Goal: Information Seeking & Learning: Learn about a topic

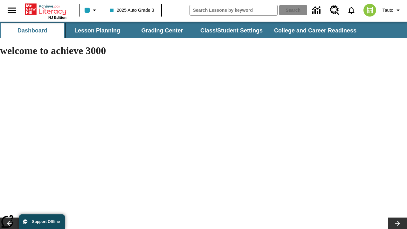
click at [97, 31] on button "Lesson Planning" at bounding box center [97, 30] width 64 height 15
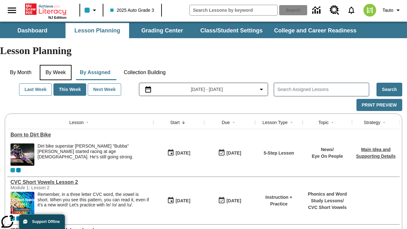
click at [57, 65] on button "By Week" at bounding box center [56, 72] width 32 height 15
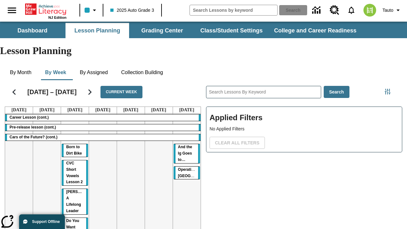
drag, startPoint x: 73, startPoint y: 123, endPoint x: 187, endPoint y: 159, distance: 119.4
click at [187, 159] on tr "Career Lesson (cont.) Pre-release lesson (cont.) Cars of the Future? (cont.) Bo…" at bounding box center [102, 193] width 195 height 161
